Goal: Find specific page/section: Find specific page/section

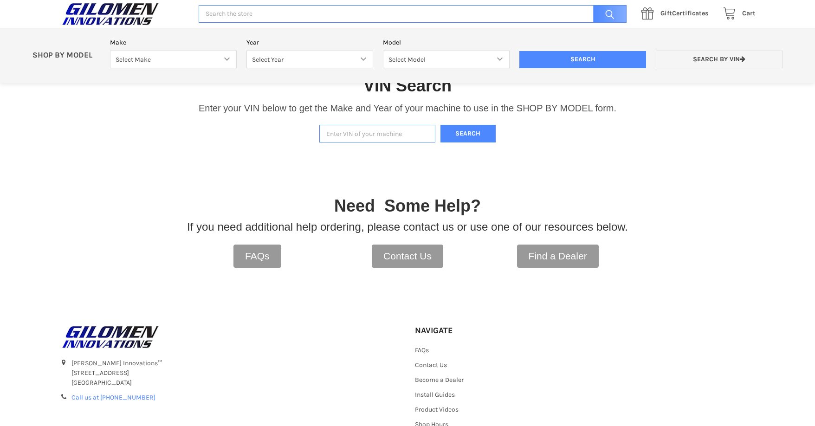
click at [337, 135] on input "Enter VIN of your machine" at bounding box center [377, 134] width 116 height 18
type input "4xatae993m8019813"
click at [476, 131] on button "Search" at bounding box center [468, 134] width 56 height 18
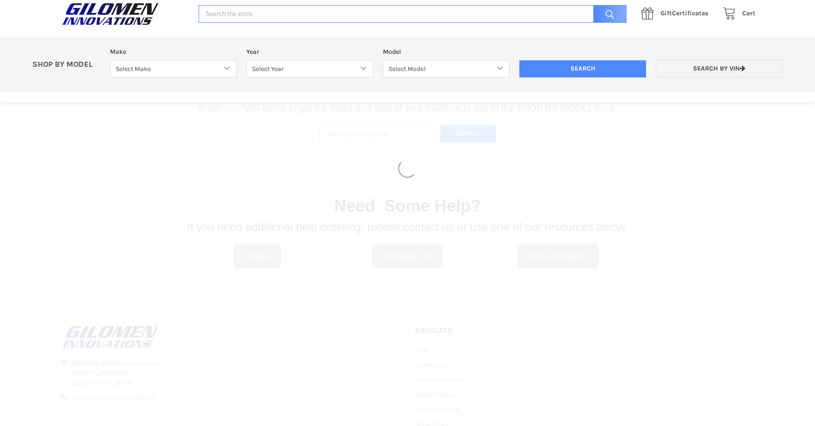
select select "330"
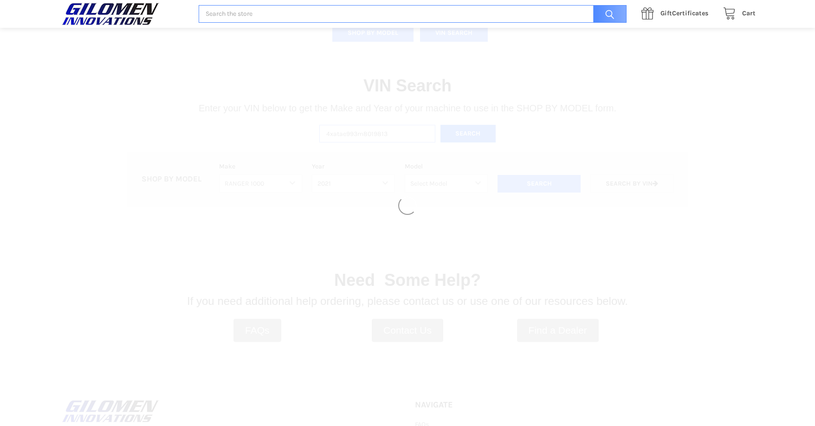
select select "408"
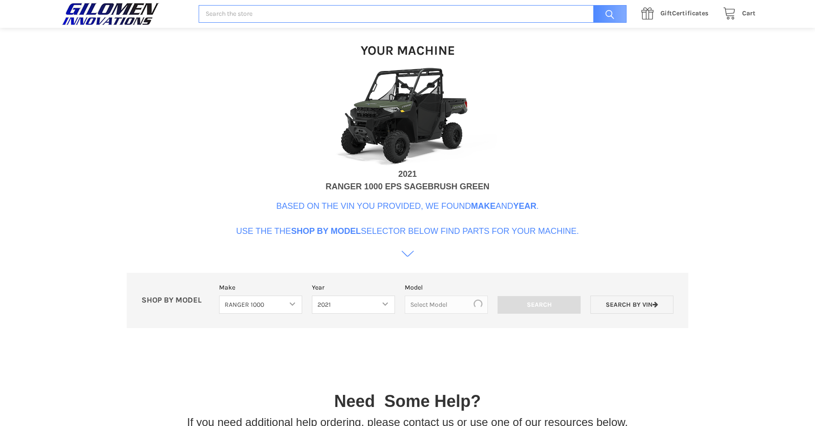
scroll to position [284, 0]
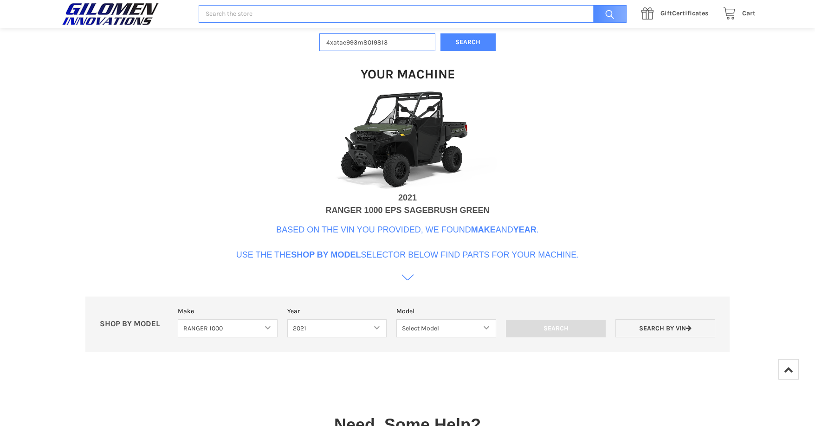
click at [406, 282] on icon at bounding box center [407, 277] width 13 height 13
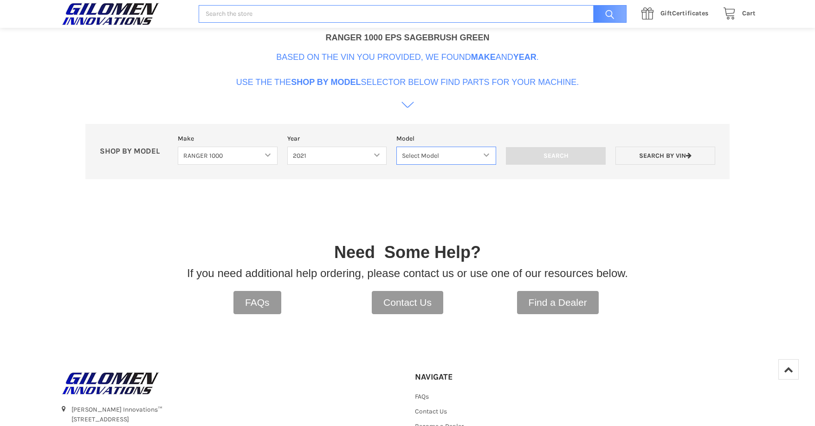
click at [487, 155] on select "Select Model Ranger 1000 Basic 61 HP SOHC Ranger 1000 Crew Basic 61 HP SOHC Ran…" at bounding box center [446, 156] width 100 height 18
select select "409"
click at [396, 147] on select "Select Model Ranger 1000 Basic 61 HP SOHC Ranger 1000 Crew Basic 61 HP SOHC Ran…" at bounding box center [446, 156] width 100 height 18
click at [574, 155] on input "Search" at bounding box center [556, 156] width 100 height 18
